Goal: Information Seeking & Learning: Learn about a topic

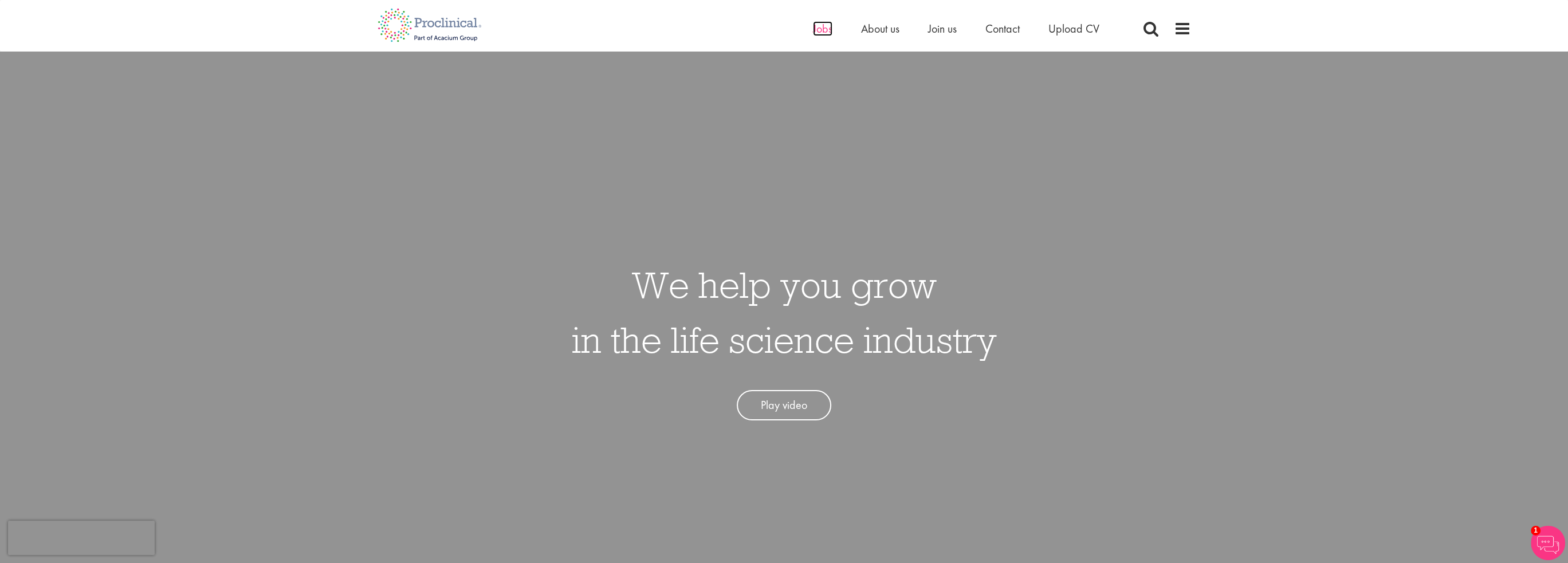
click at [820, 29] on span "Jobs" at bounding box center [822, 28] width 20 height 15
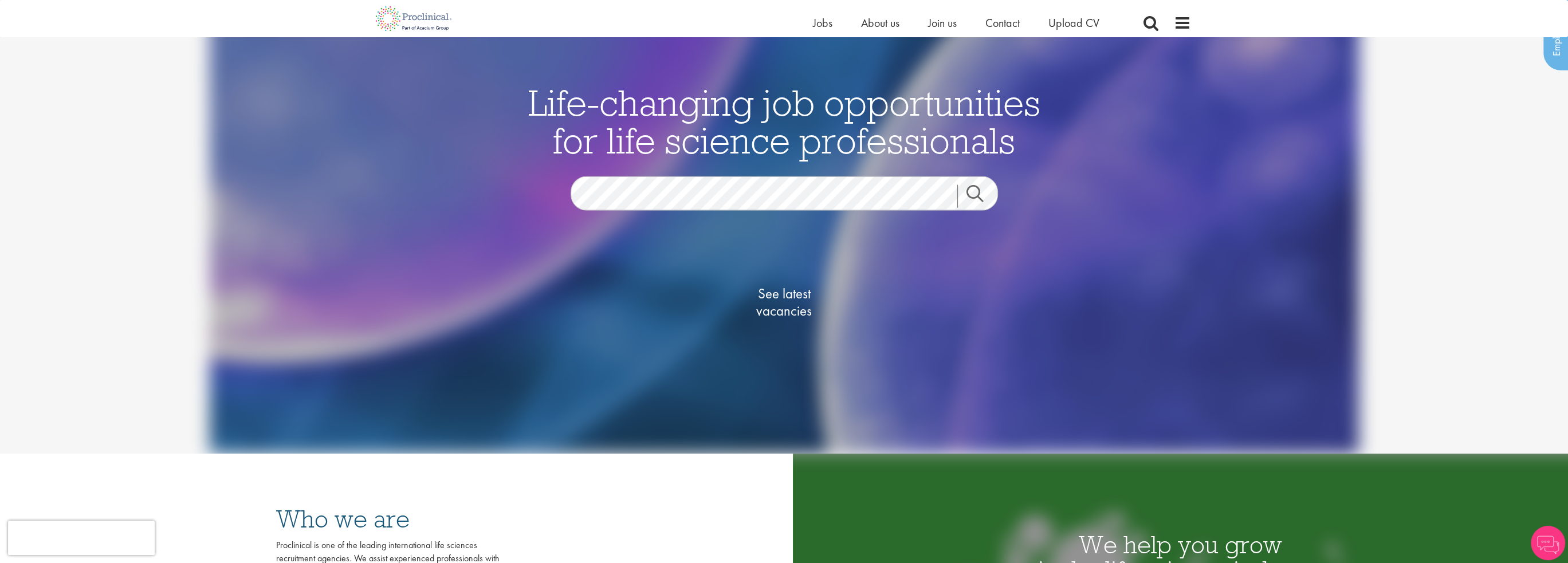
scroll to position [95, 0]
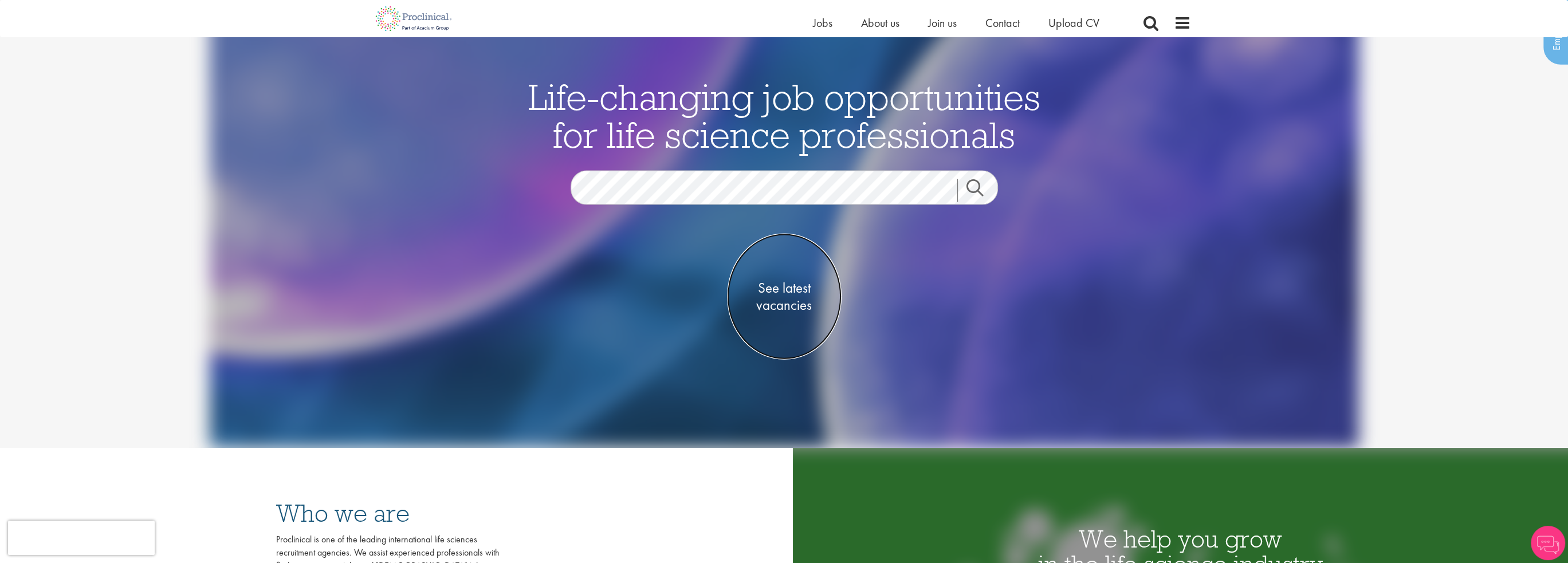
click at [800, 293] on span "See latest vacancies" at bounding box center [784, 297] width 114 height 34
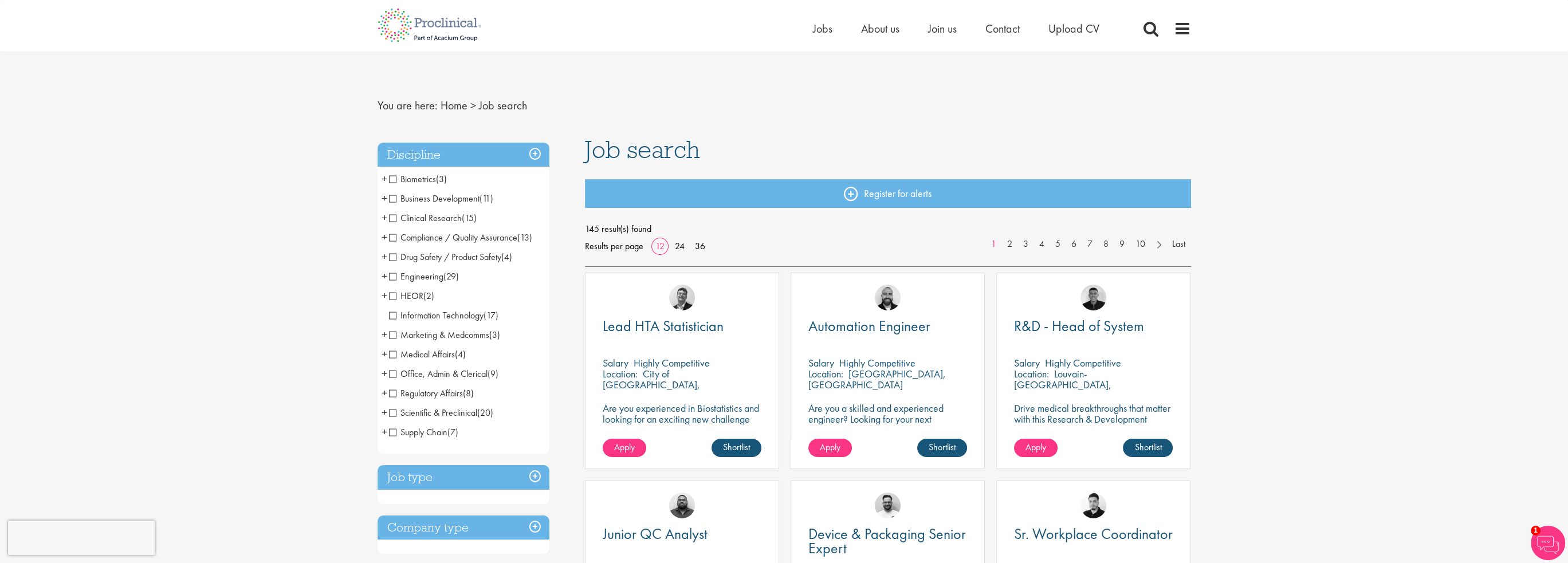
click at [390, 356] on span "Medical Affairs" at bounding box center [421, 354] width 66 height 12
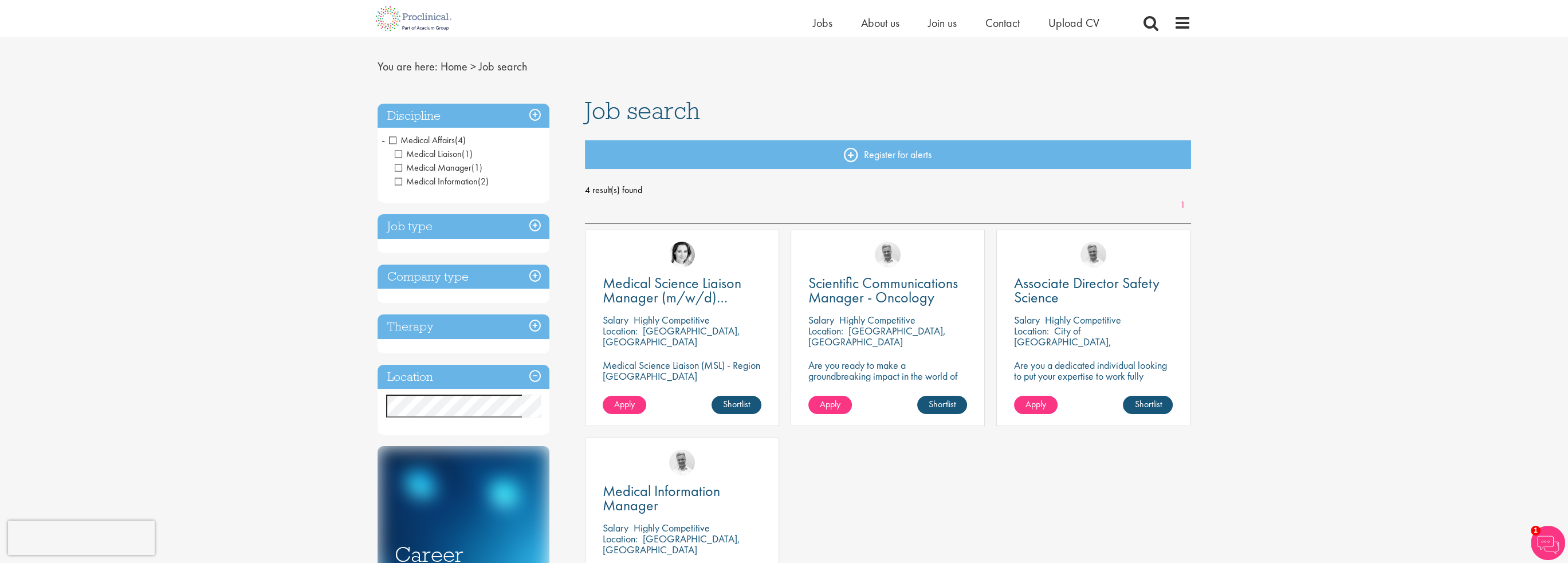
scroll to position [38, 0]
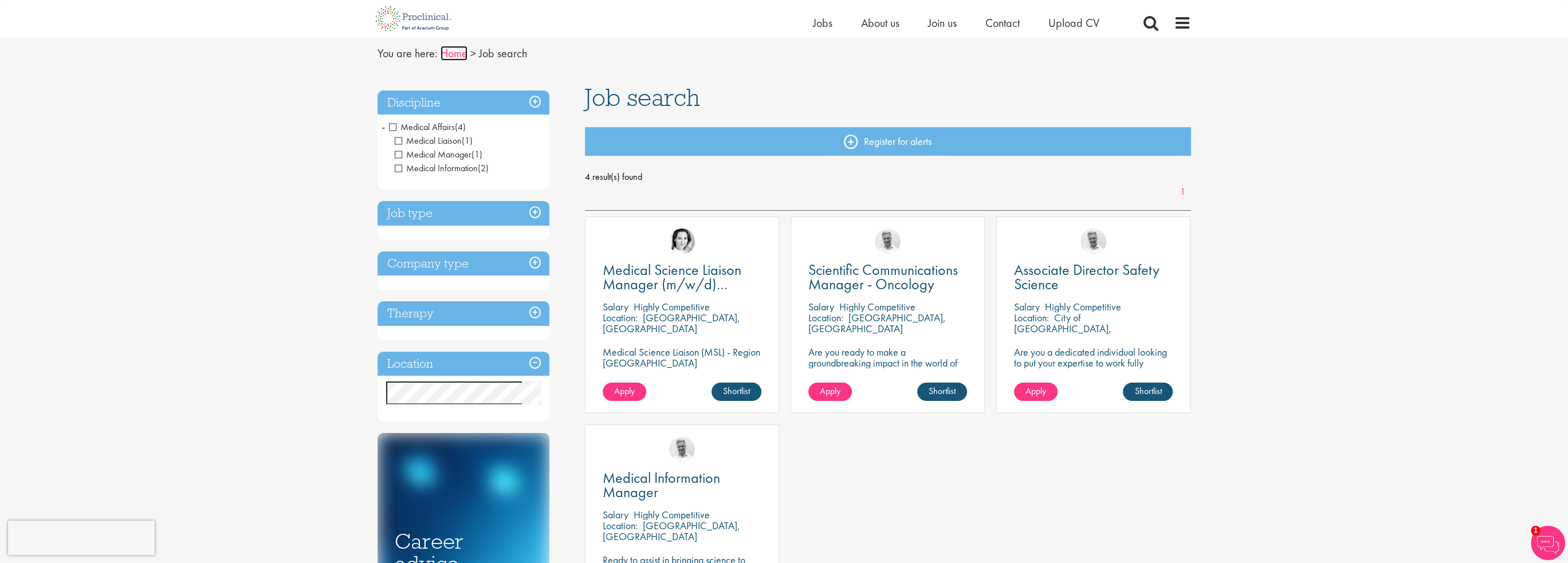
click at [448, 56] on link "Home" at bounding box center [454, 53] width 27 height 15
